Goal: Transaction & Acquisition: Subscribe to service/newsletter

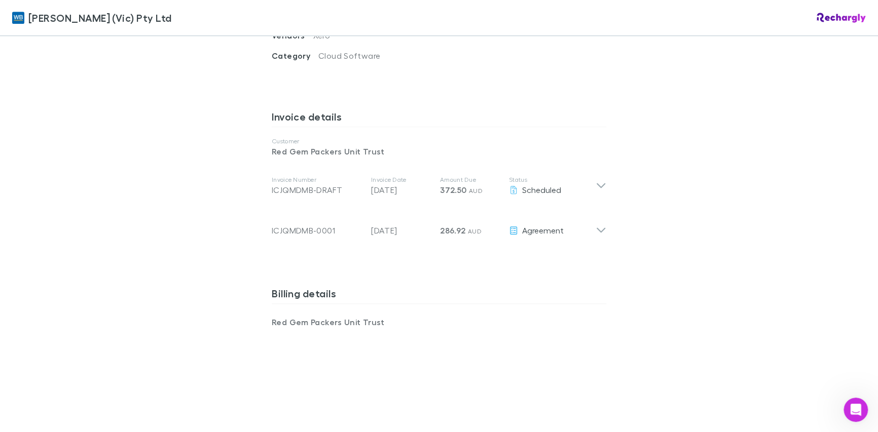
scroll to position [506, 0]
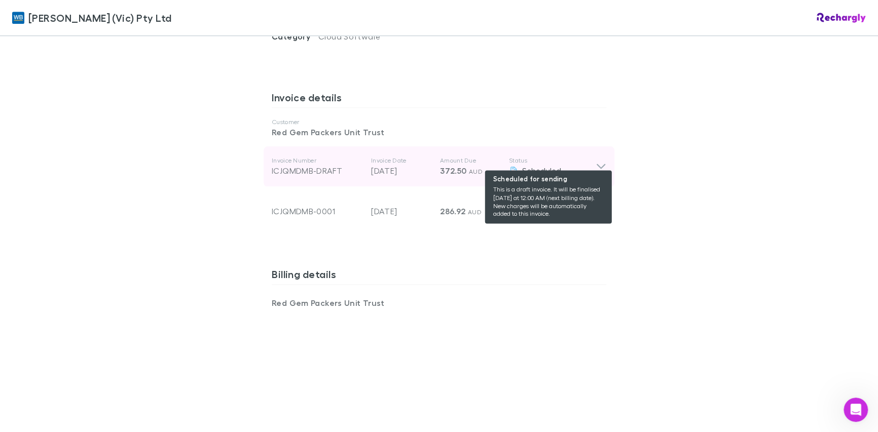
click at [425, 166] on span "Scheduled" at bounding box center [541, 171] width 39 height 10
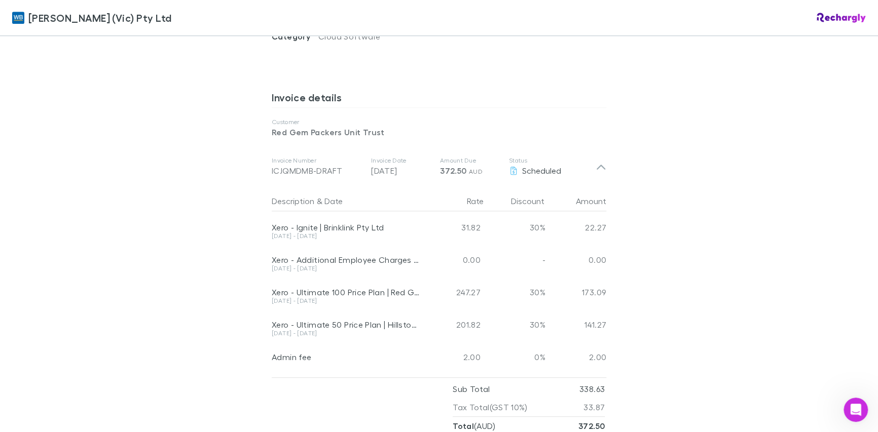
click at [425, 274] on div "William Buck (Vic) Pty Ltd William Buck (Vic) Pty Ltd Software subscriptions ag…" at bounding box center [439, 216] width 878 height 432
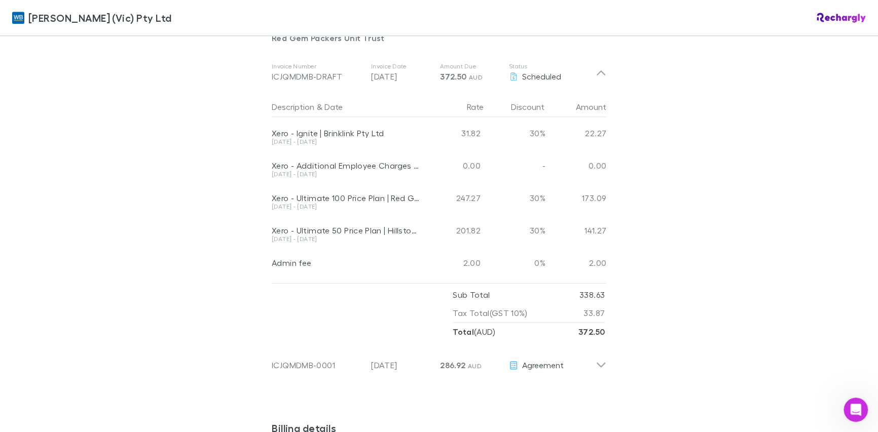
scroll to position [658, 0]
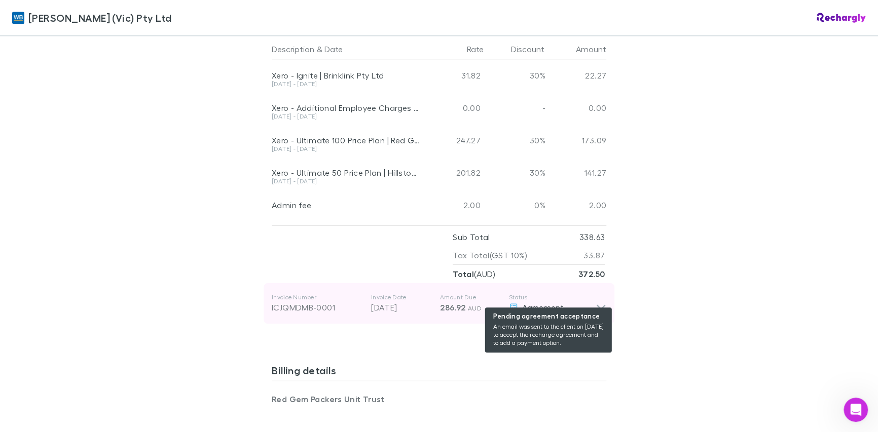
click at [425, 303] on span "Agreement" at bounding box center [543, 308] width 42 height 10
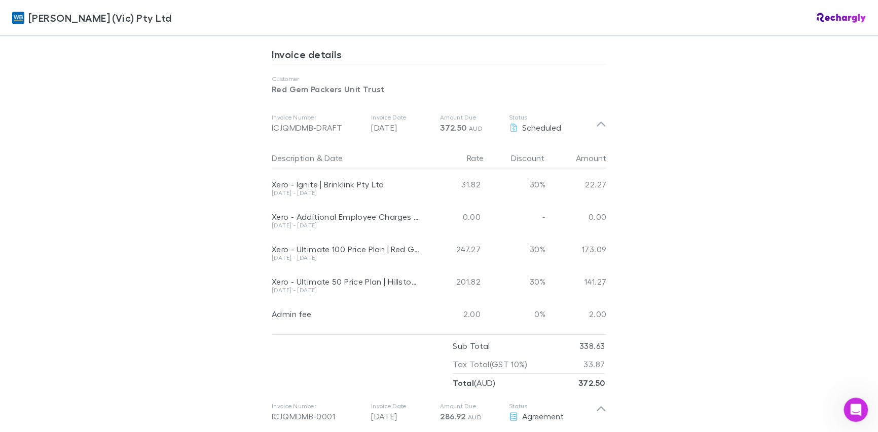
scroll to position [701, 0]
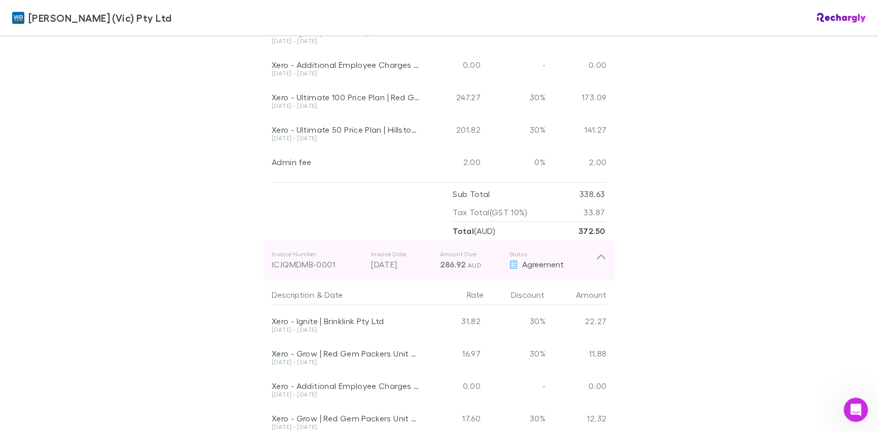
click at [425, 259] on div "Agreement" at bounding box center [552, 264] width 87 height 12
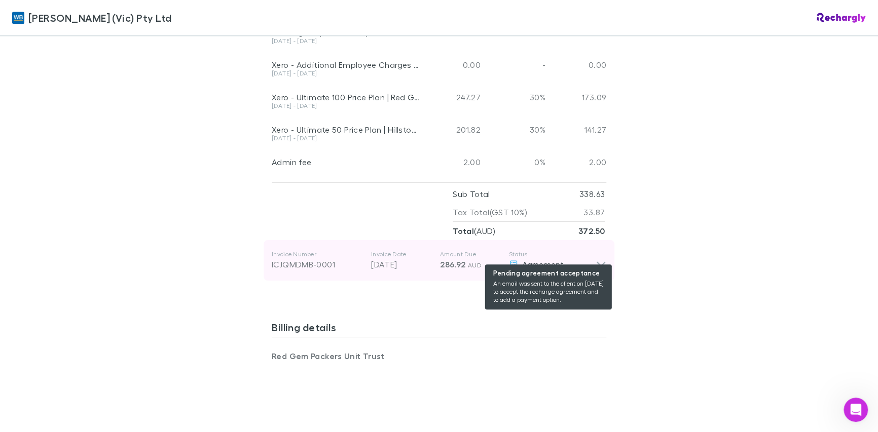
click at [425, 259] on div "Agreement" at bounding box center [552, 264] width 87 height 12
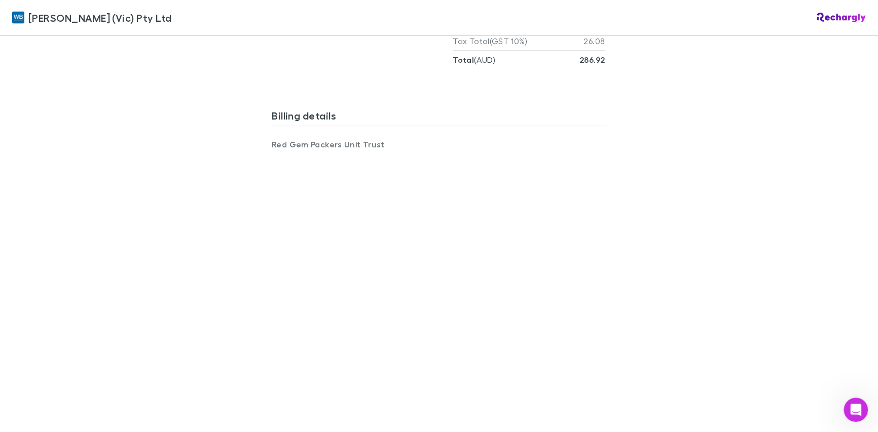
scroll to position [1478, 0]
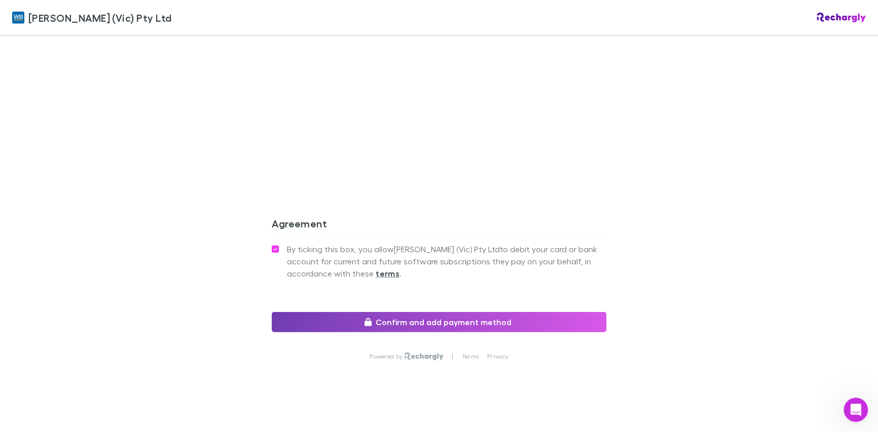
click at [425, 312] on button "Confirm and add payment method" at bounding box center [439, 322] width 334 height 20
